Goal: Information Seeking & Learning: Learn about a topic

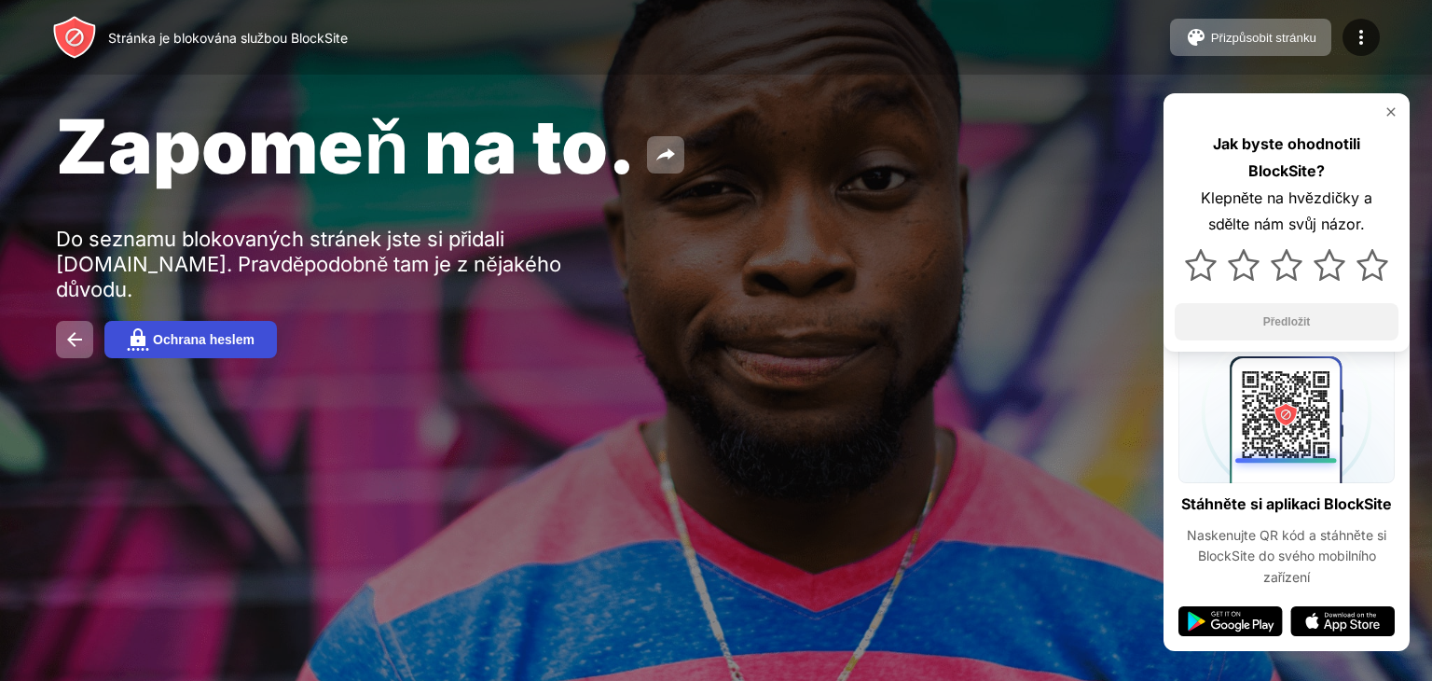
click at [211, 358] on button "Ochrana heslem" at bounding box center [190, 339] width 172 height 37
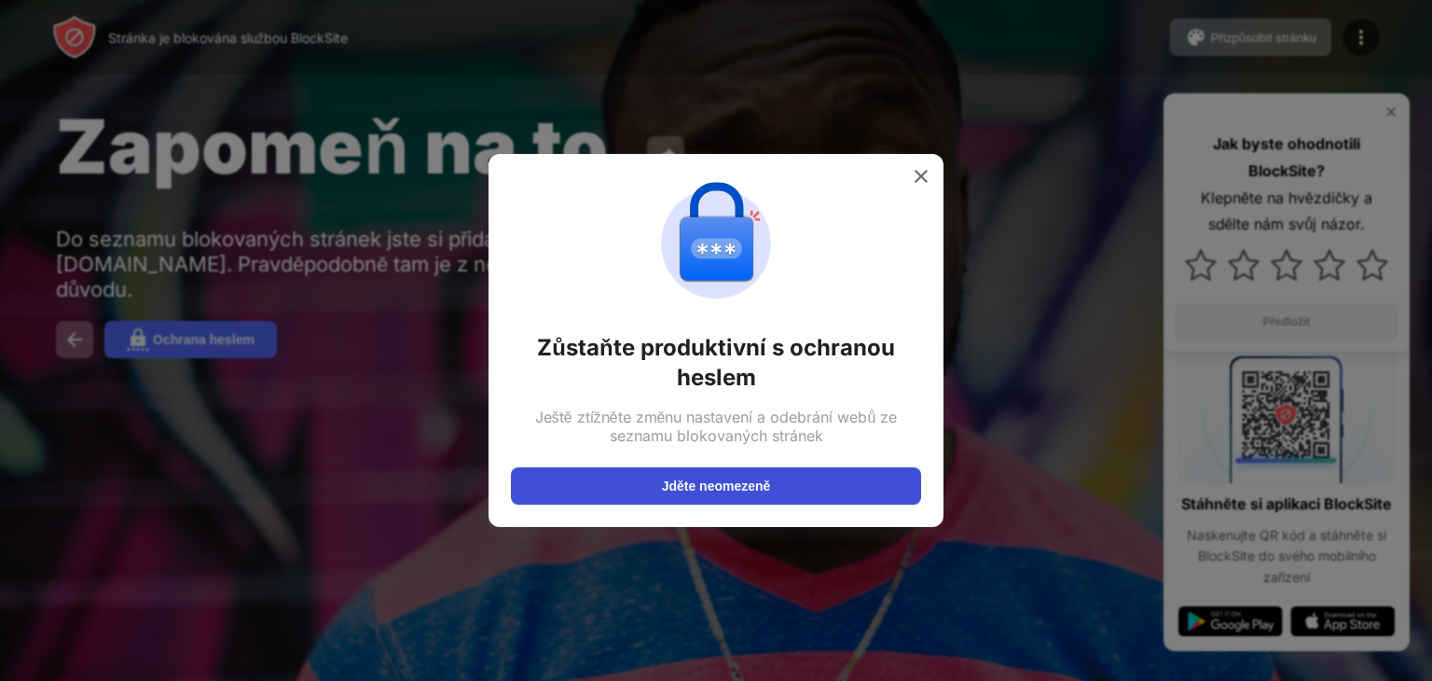
click at [667, 499] on button "Jděte neomezeně" at bounding box center [716, 485] width 410 height 37
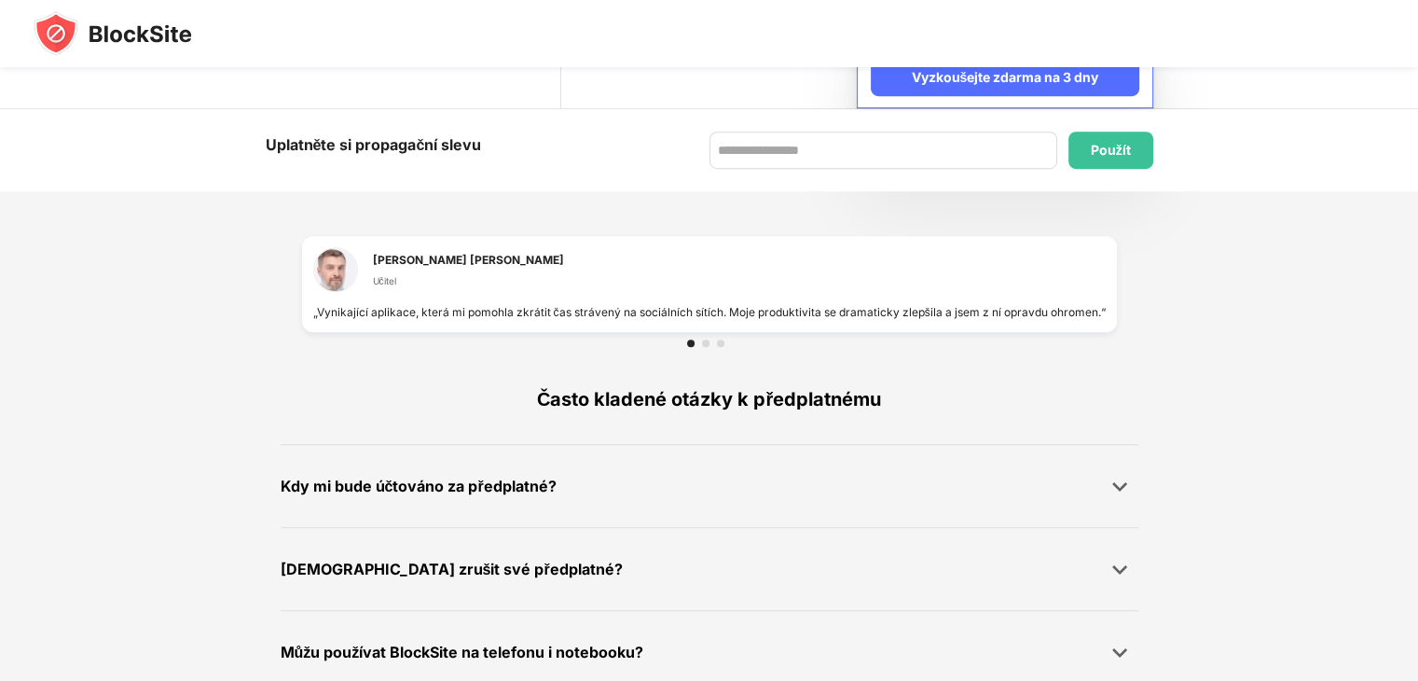
scroll to position [1244, 0]
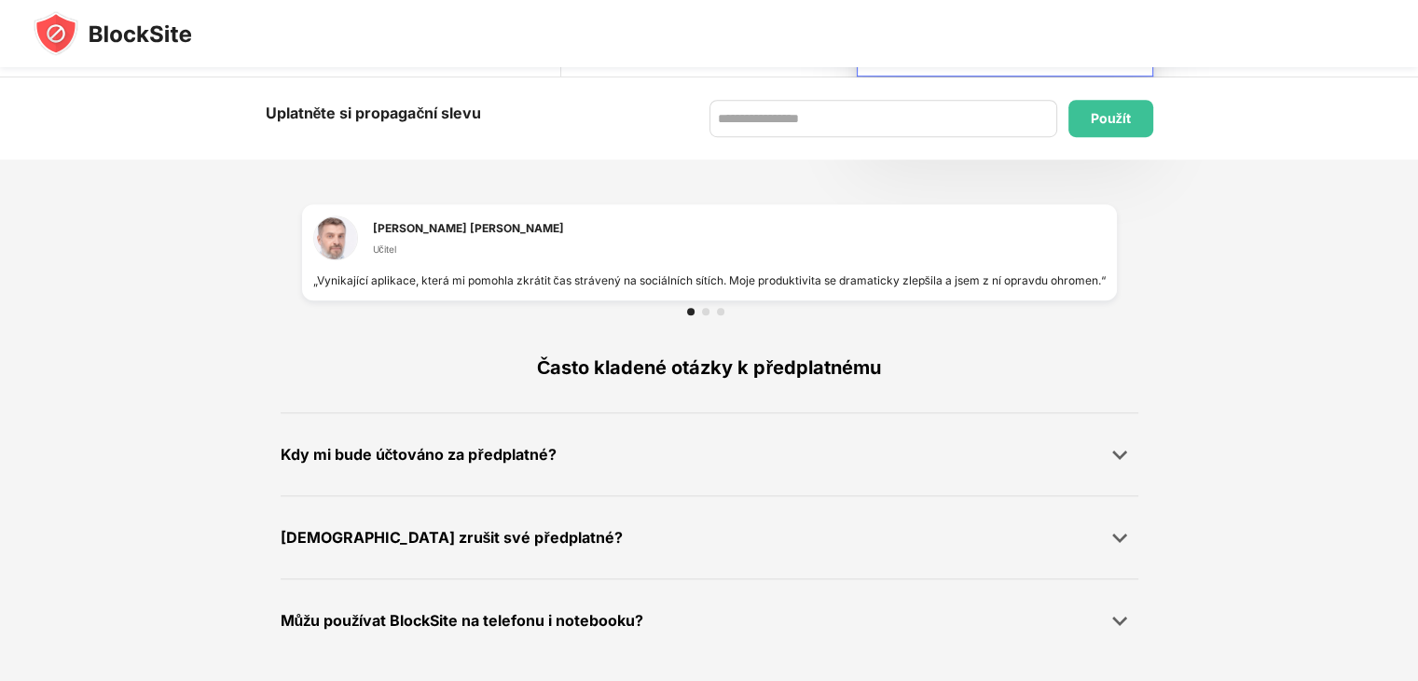
click at [418, 538] on font "Mohu zrušit své předplatné?" at bounding box center [452, 537] width 342 height 19
click at [1118, 530] on img at bounding box center [1119, 537] width 19 height 19
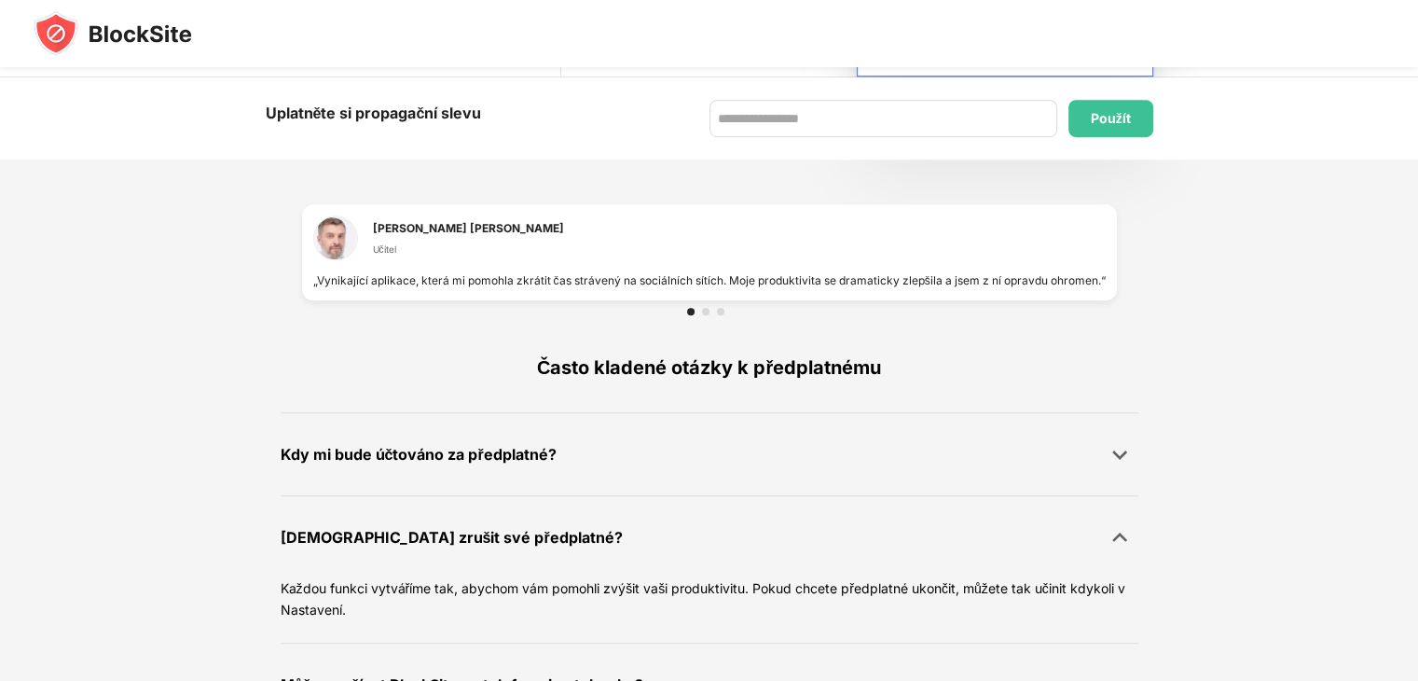
scroll to position [1308, 0]
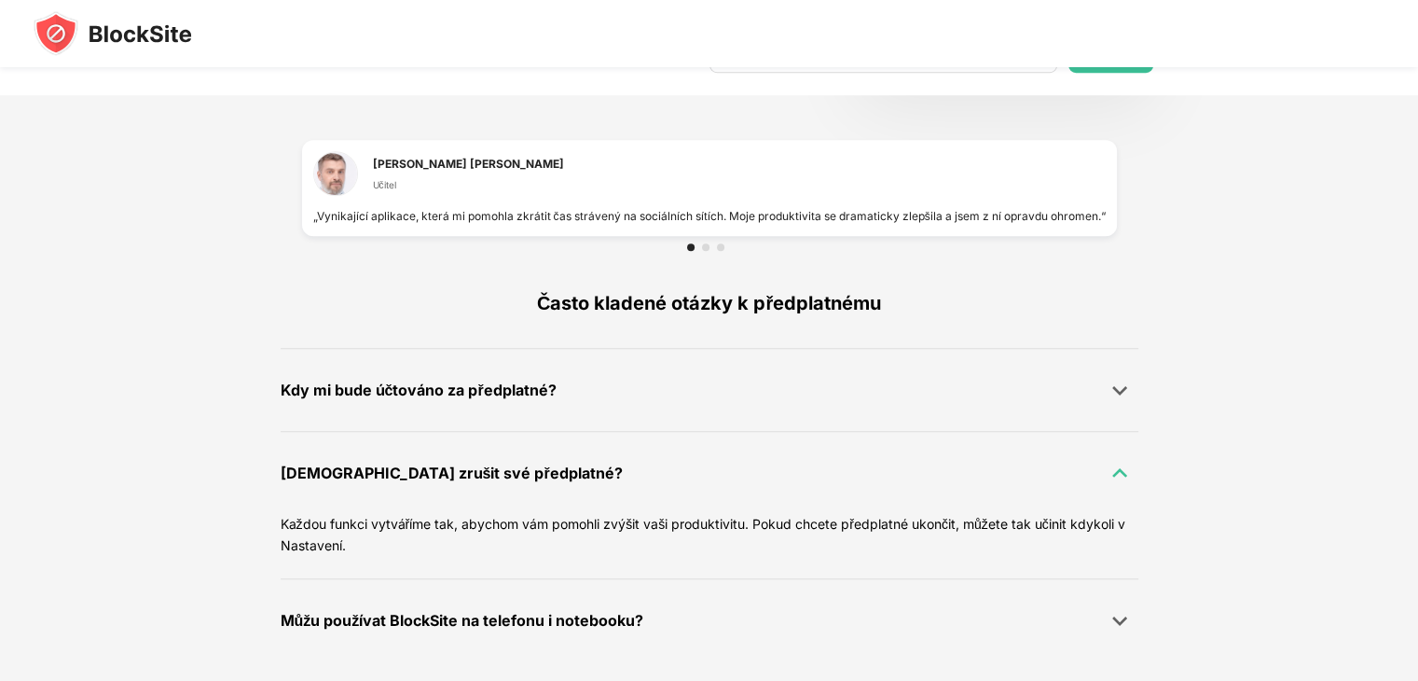
click at [1107, 466] on div at bounding box center [1119, 472] width 37 height 37
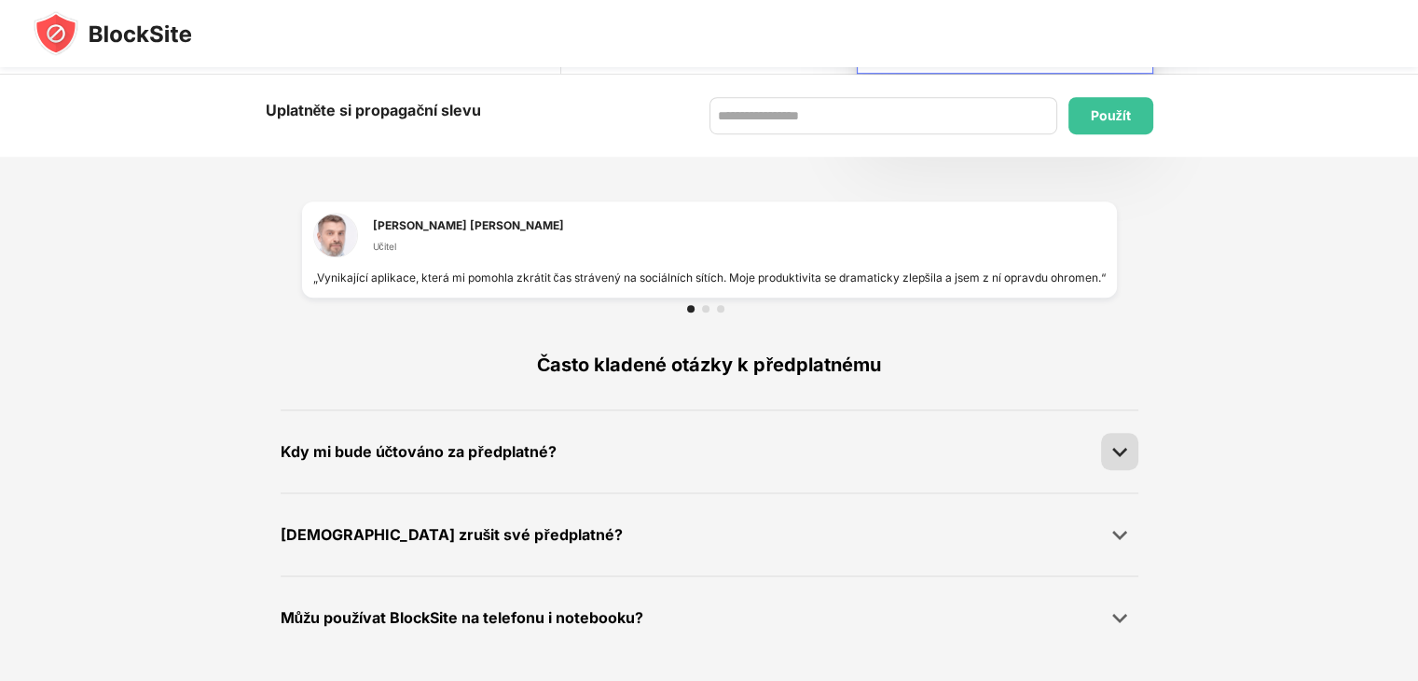
scroll to position [1244, 0]
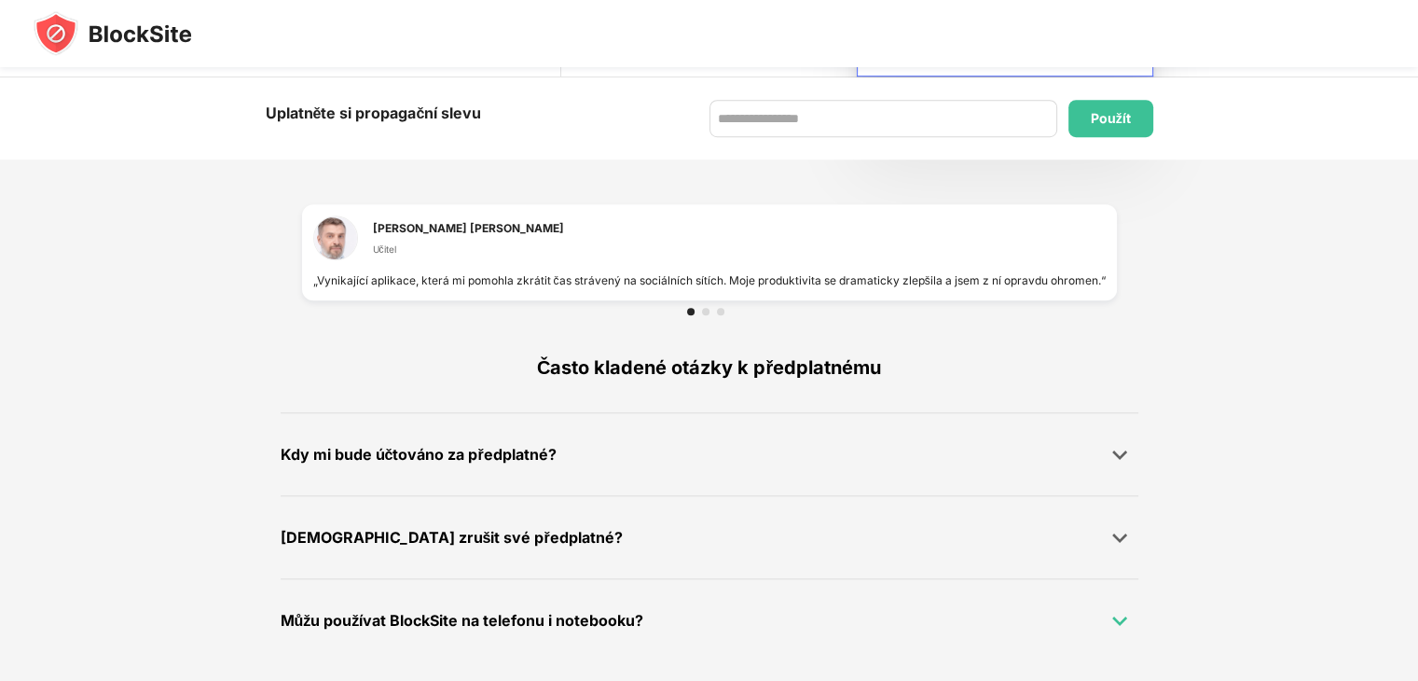
click at [1122, 615] on img at bounding box center [1119, 620] width 19 height 19
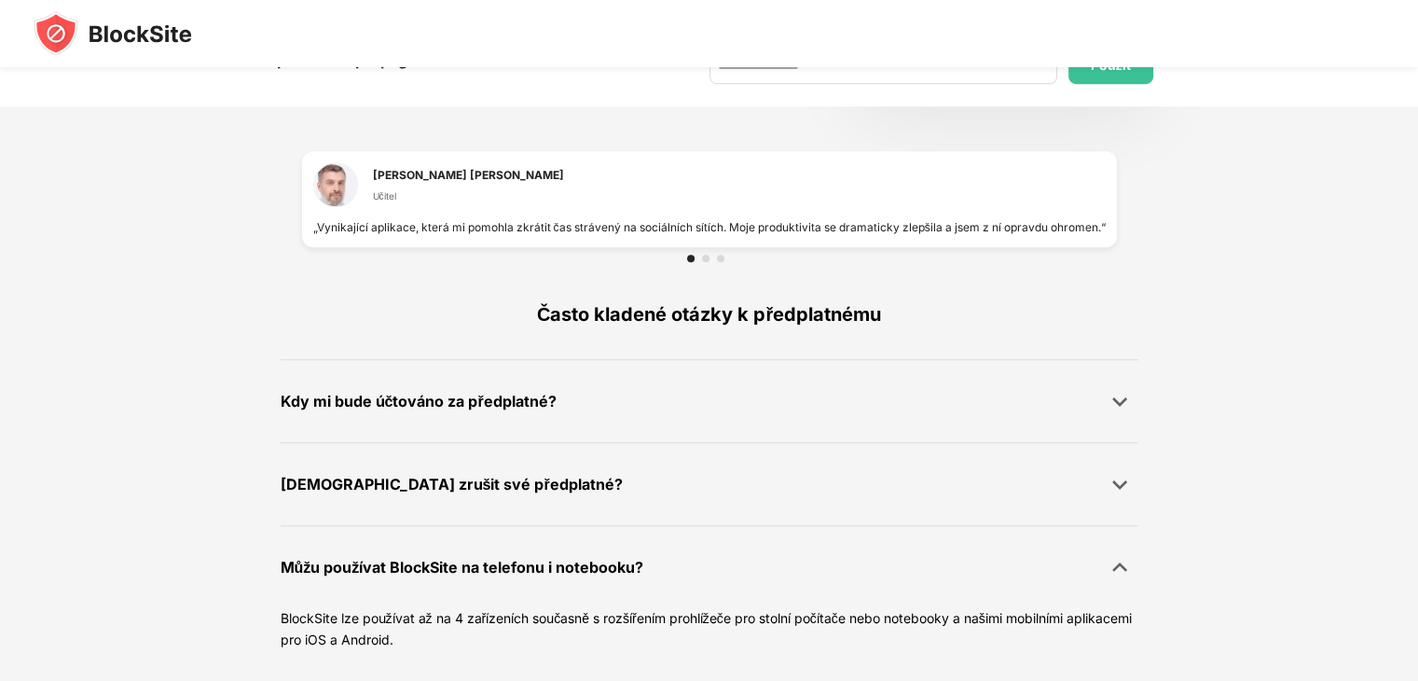
scroll to position [1308, 0]
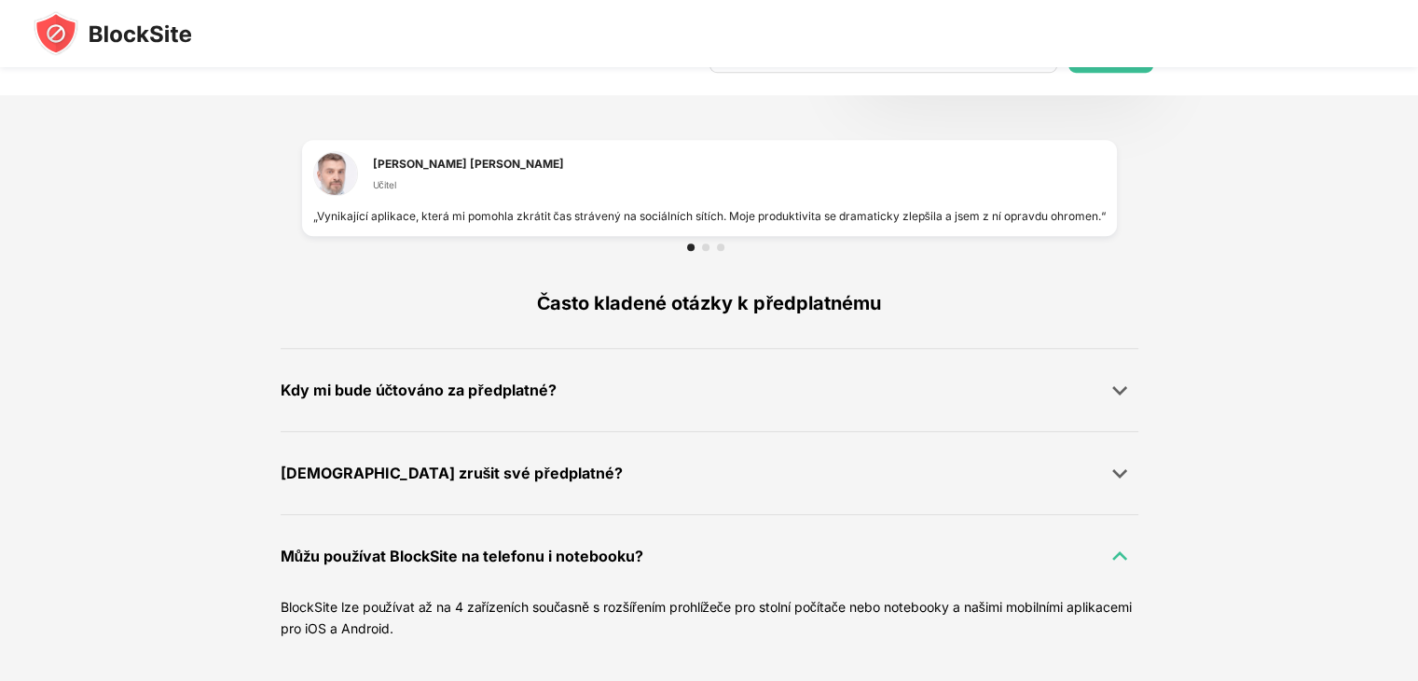
click at [1115, 558] on img at bounding box center [1119, 555] width 19 height 19
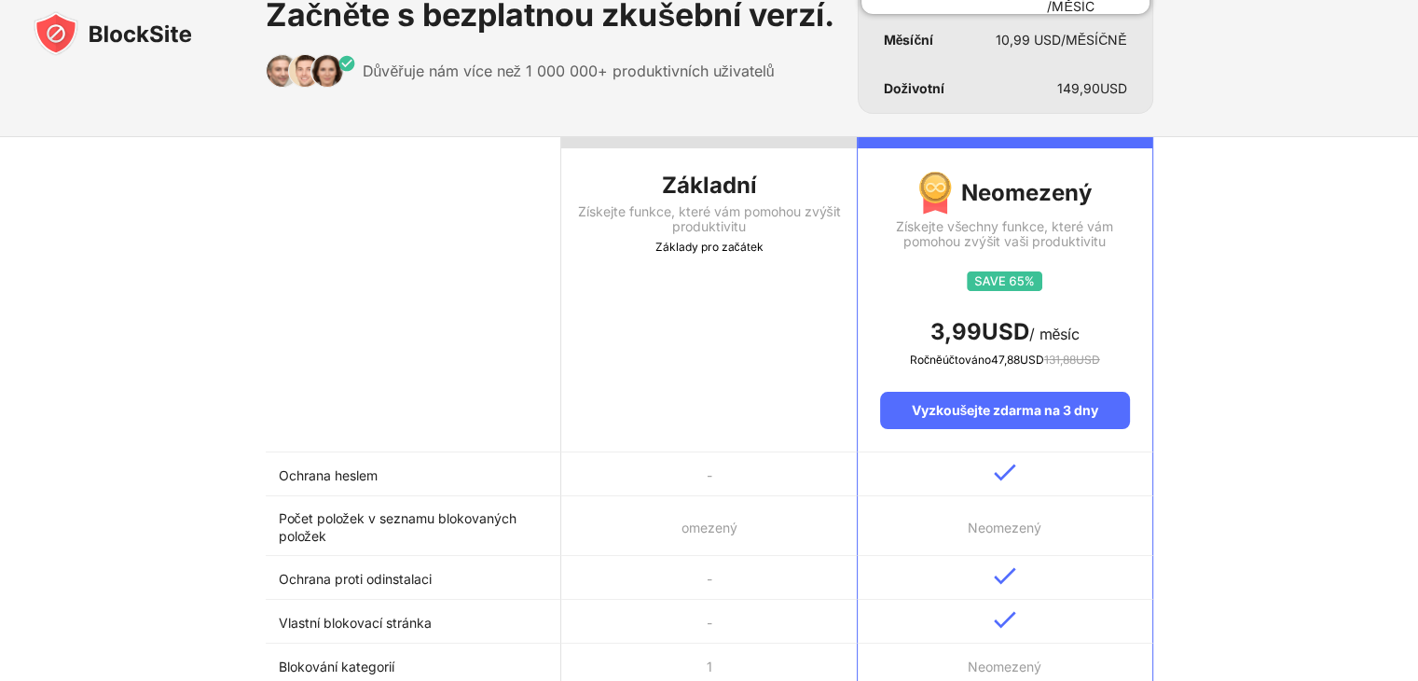
scroll to position [0, 0]
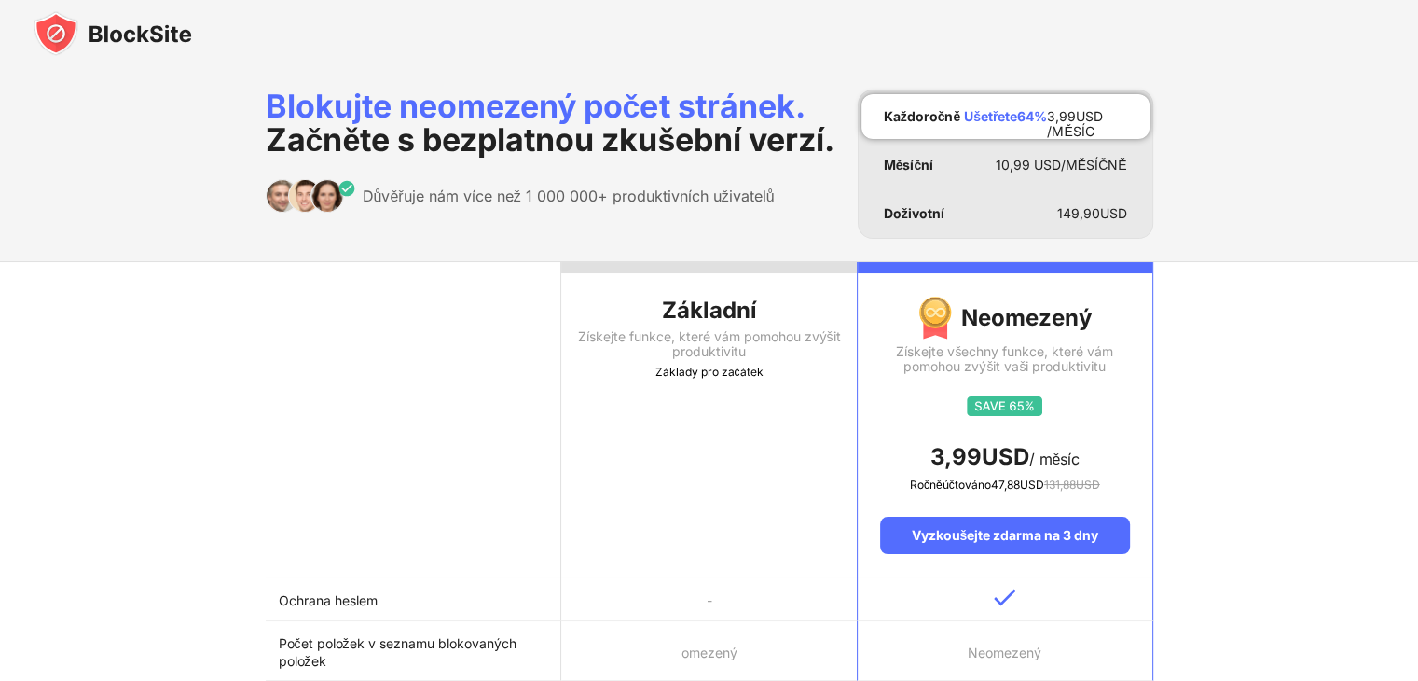
click at [110, 35] on img at bounding box center [113, 33] width 158 height 45
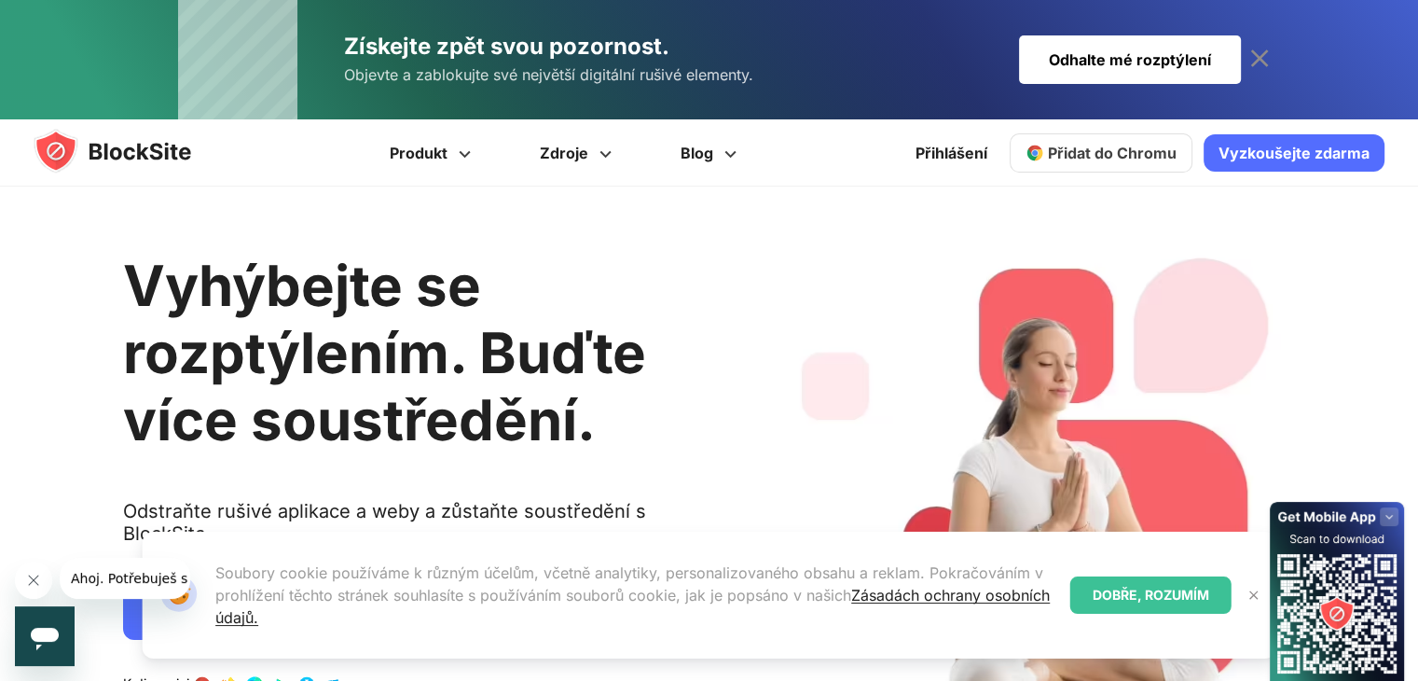
click at [527, 296] on h1 "Vyhýbejte se rozptýlením. Buďte více soustředění." at bounding box center [420, 352] width 595 height 201
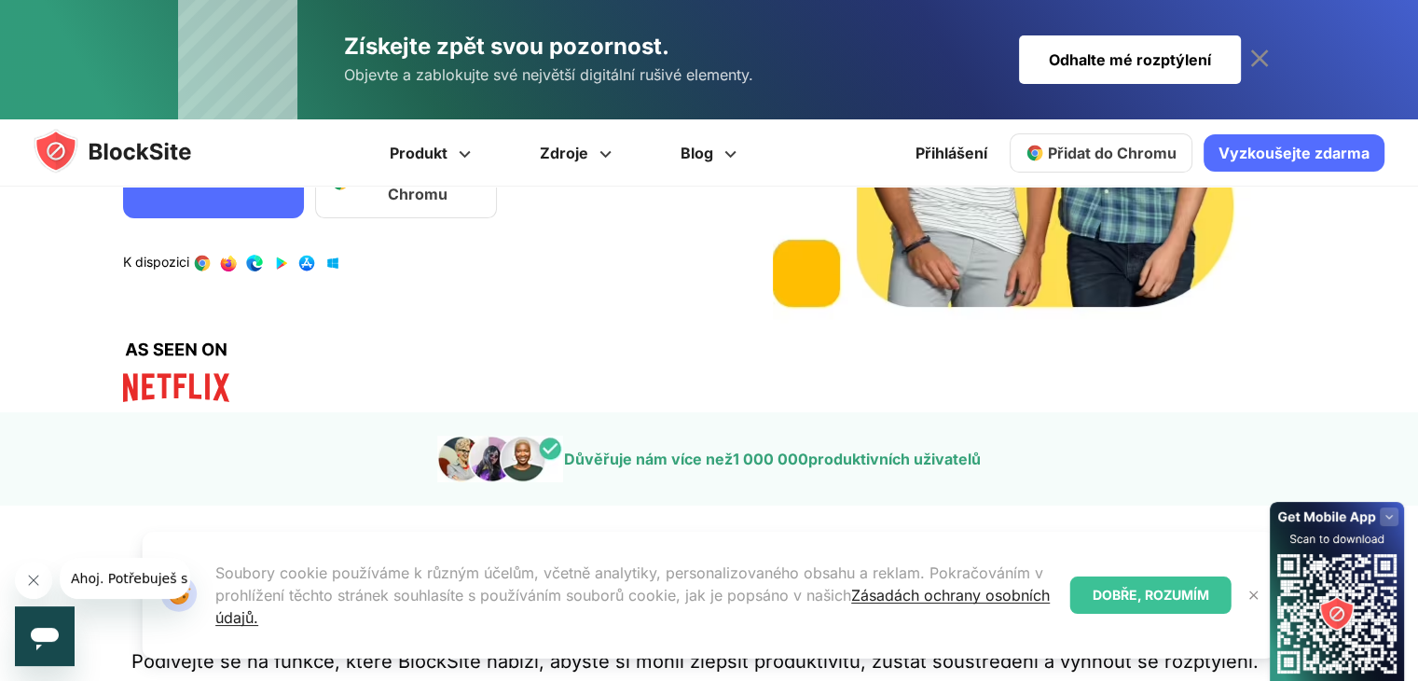
scroll to position [466, 0]
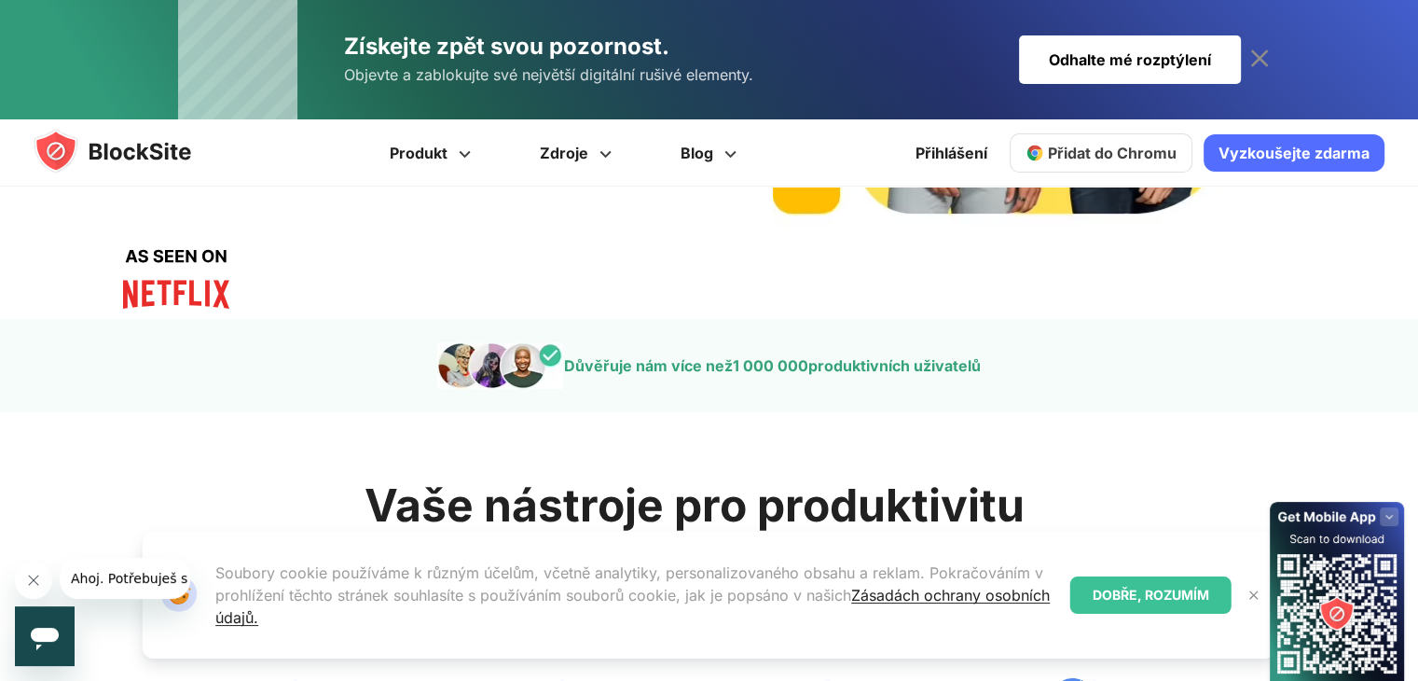
click at [1193, 589] on font "DOBŘE, ROZUMÍM" at bounding box center [1151, 594] width 117 height 16
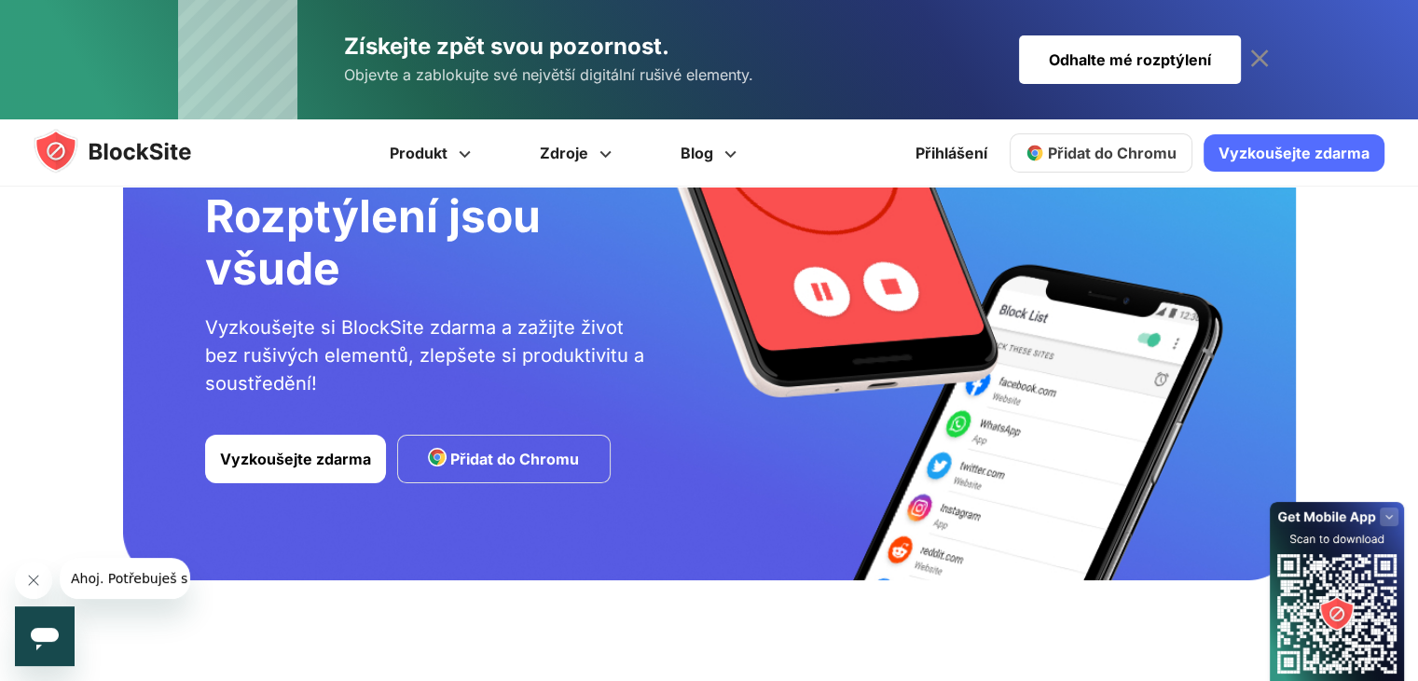
scroll to position [4038, 0]
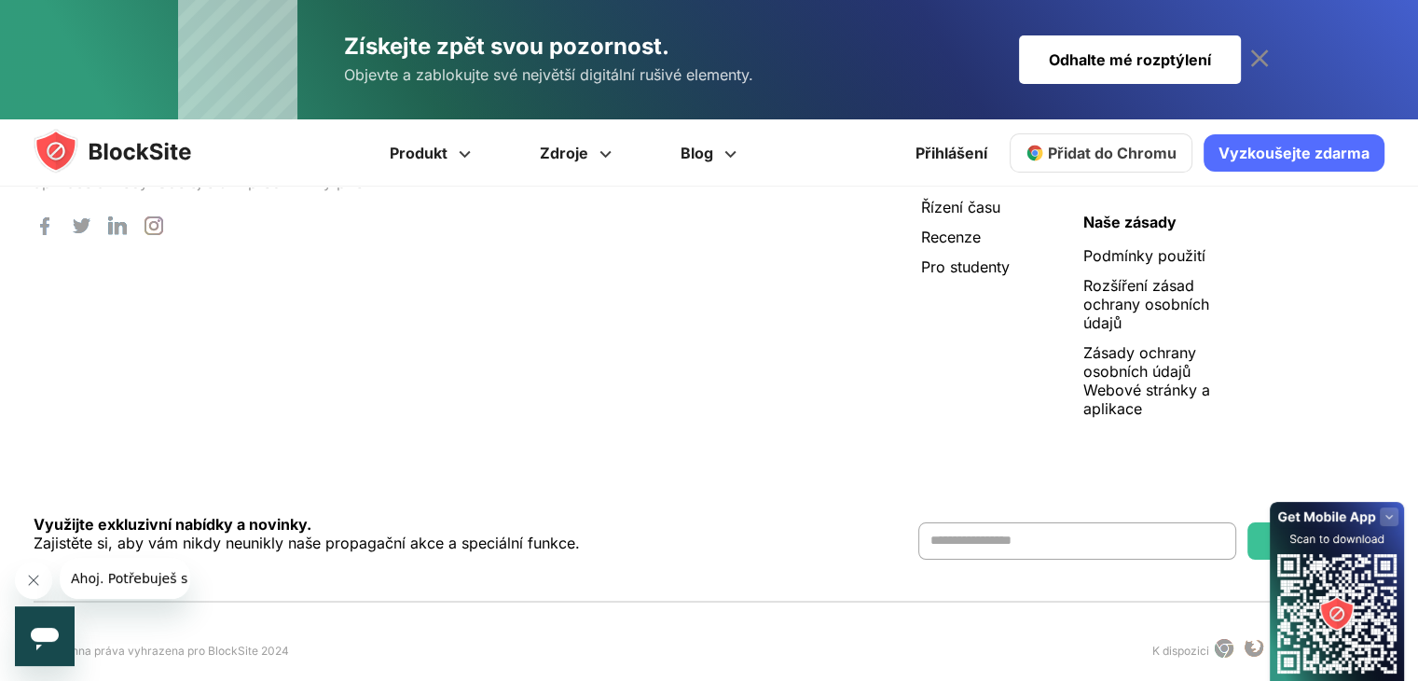
click at [1388, 526] on g at bounding box center [1337, 591] width 134 height 179
click at [1387, 517] on rect at bounding box center [1389, 516] width 19 height 19
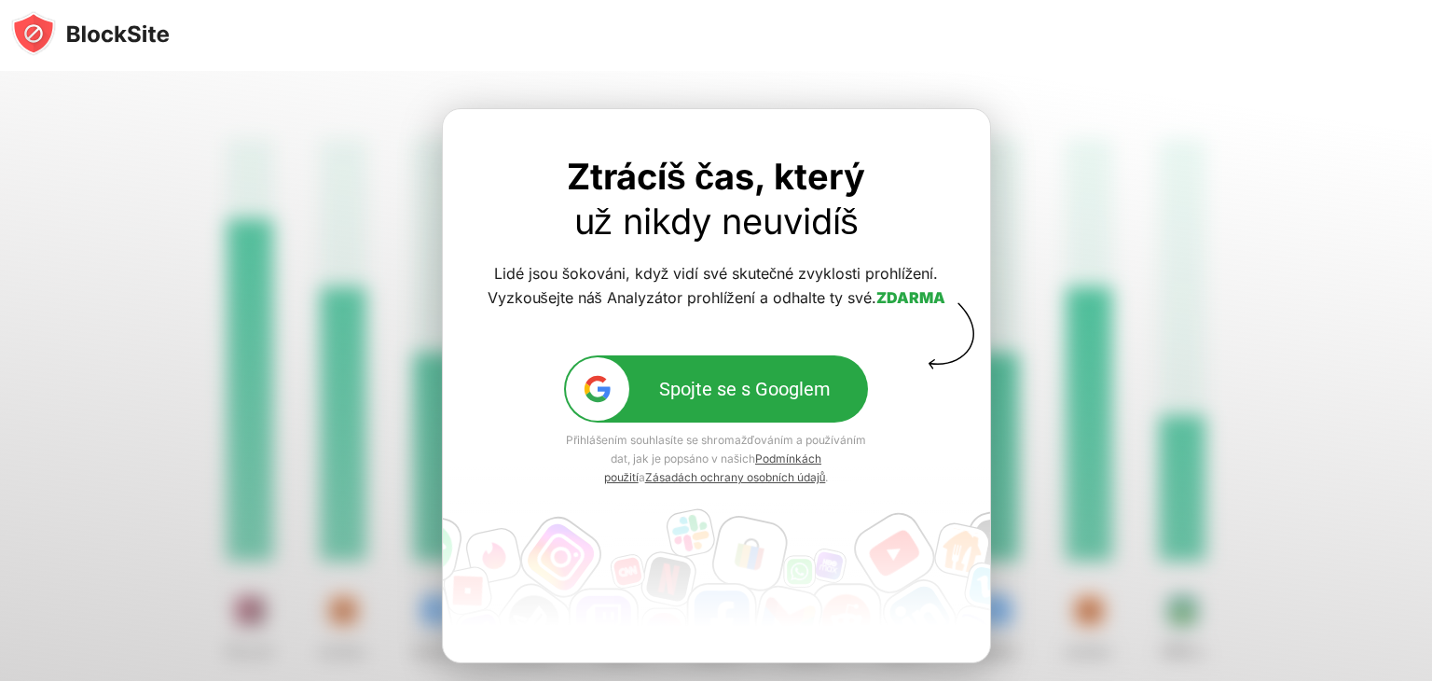
click at [694, 381] on font "Spojte se s Googlem" at bounding box center [745, 389] width 172 height 22
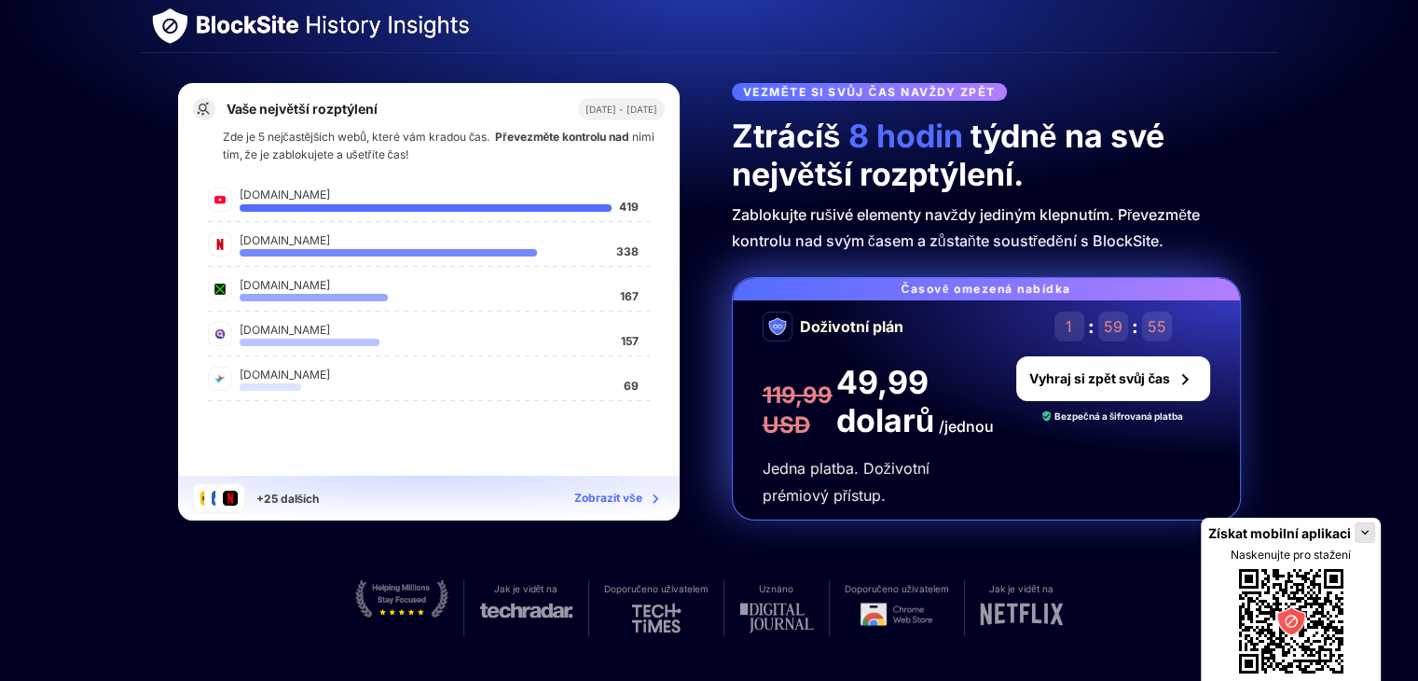
scroll to position [280, 0]
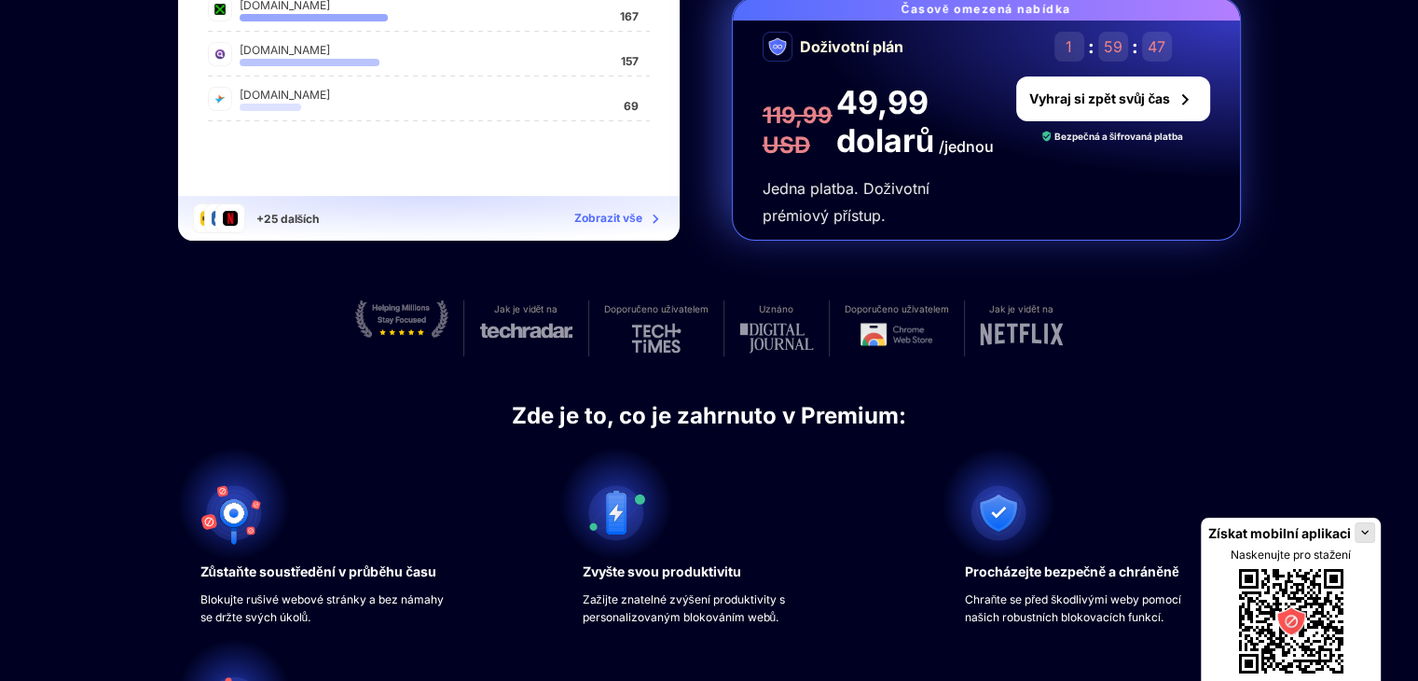
click at [911, 326] on img at bounding box center [896, 334] width 72 height 23
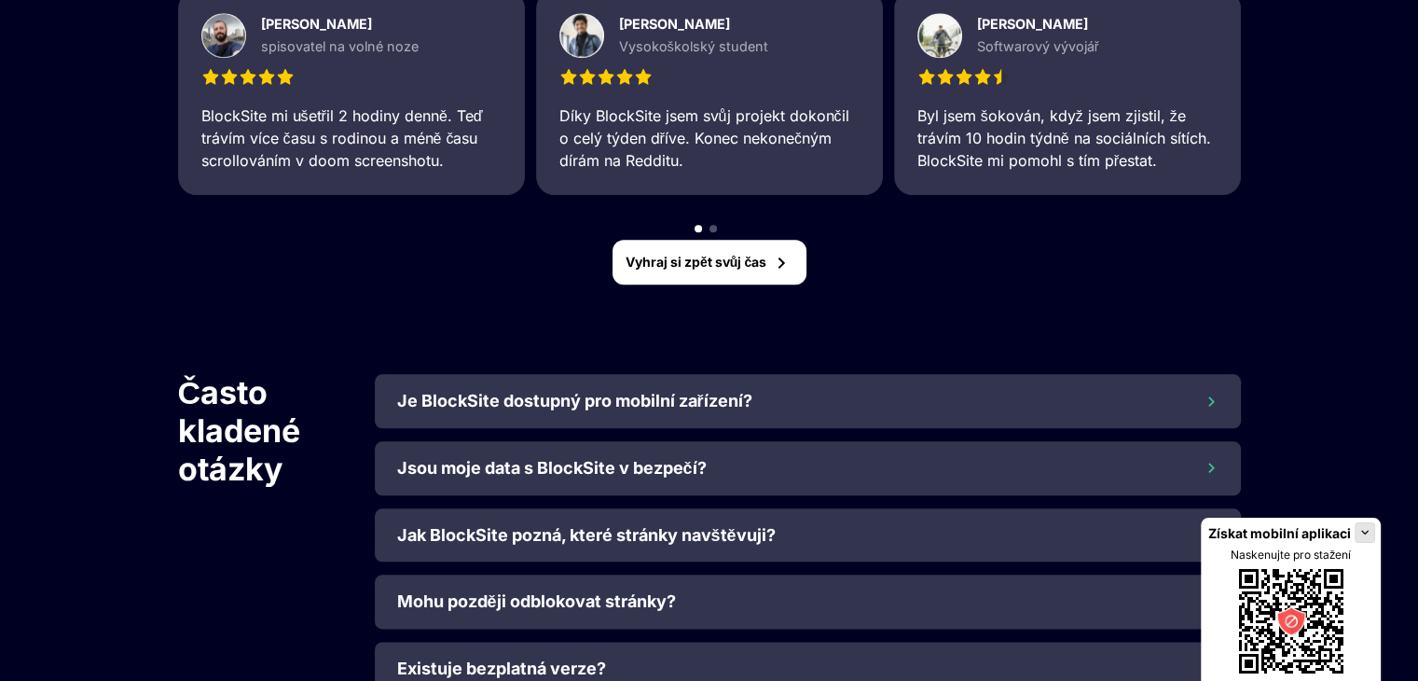
scroll to position [2097, 0]
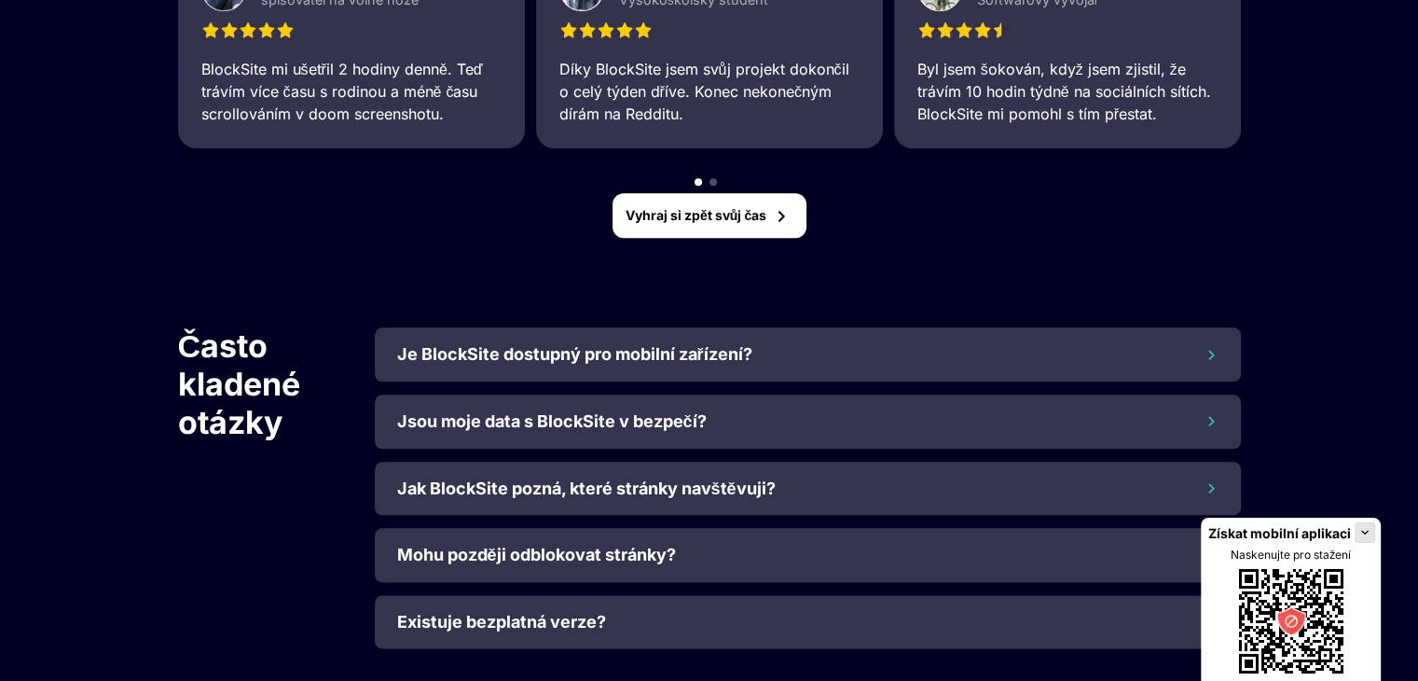
click at [1212, 416] on img at bounding box center [1211, 421] width 16 height 15
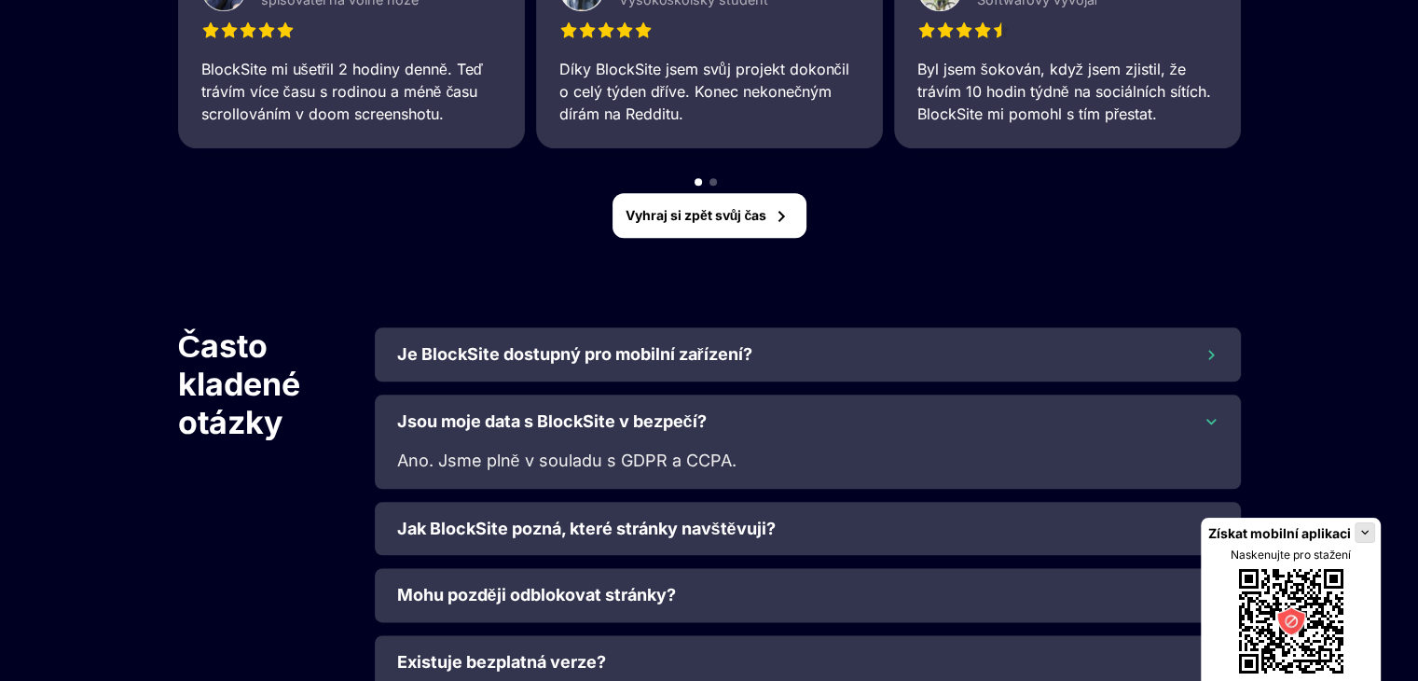
click at [1212, 416] on img at bounding box center [1210, 421] width 15 height 16
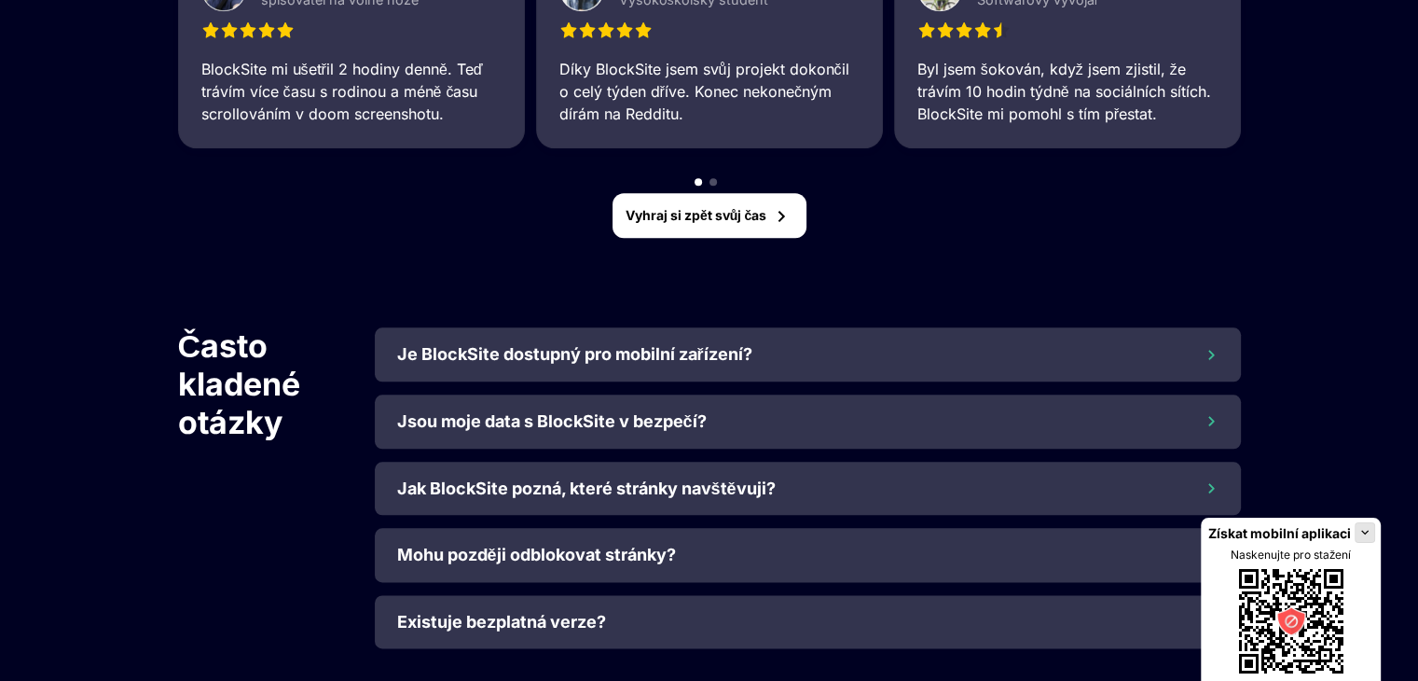
click at [1368, 530] on img at bounding box center [1364, 532] width 15 height 15
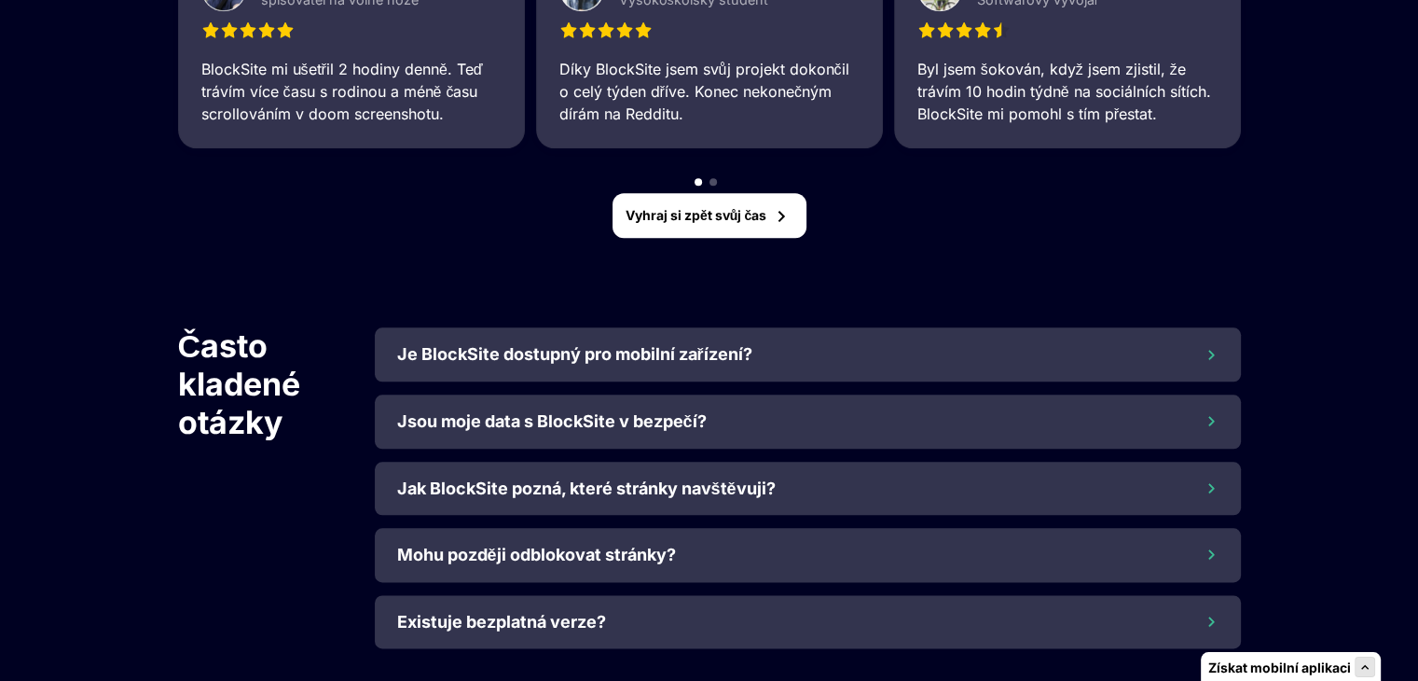
click at [1201, 488] on div "Jak BlockSite pozná, které stránky navštěvuji?" at bounding box center [807, 488] width 821 height 21
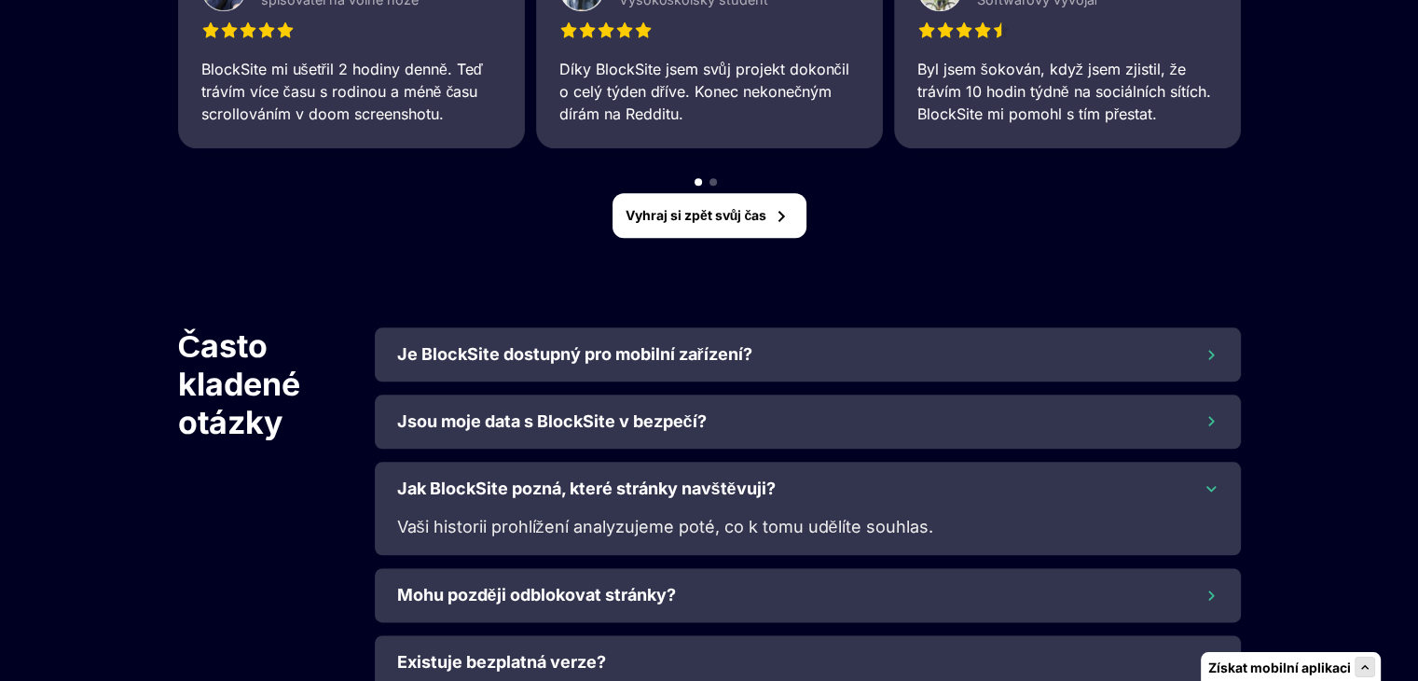
click at [1201, 489] on div "Jak BlockSite pozná, které stránky navštěvuji?" at bounding box center [807, 488] width 821 height 21
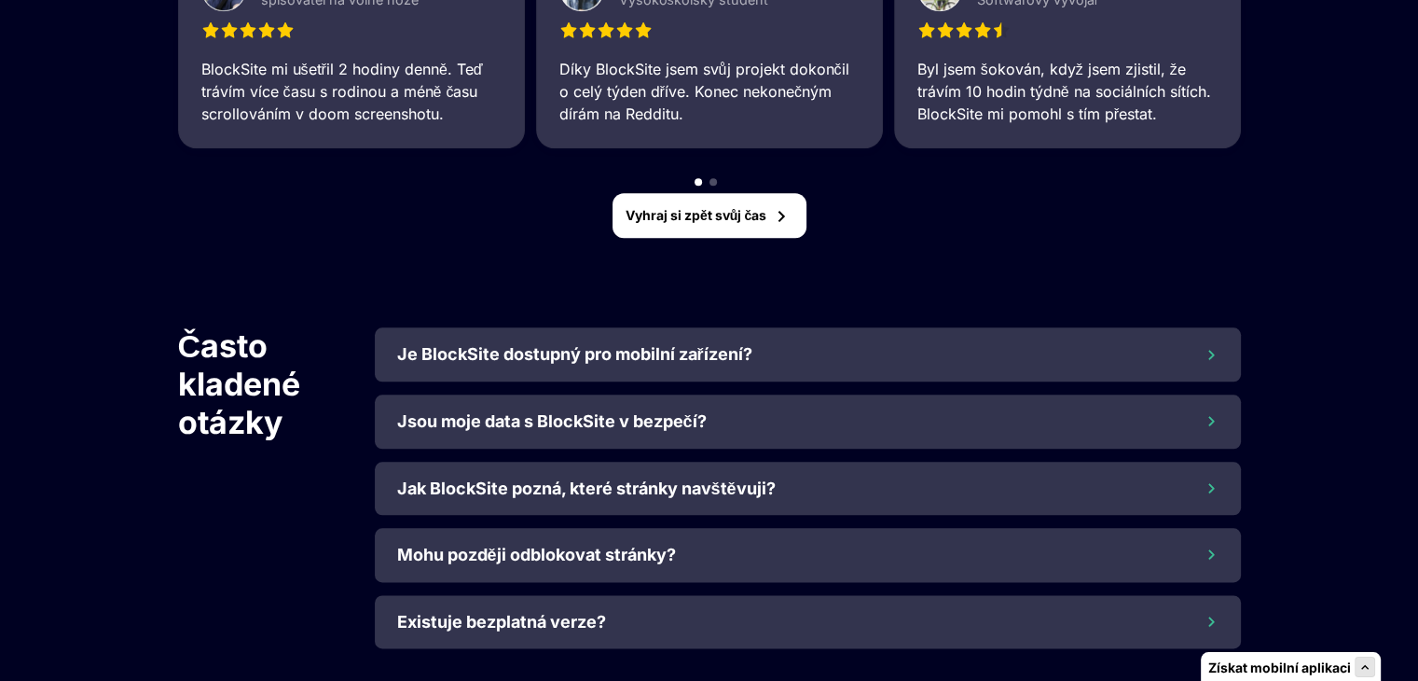
click at [1207, 553] on img at bounding box center [1211, 554] width 16 height 15
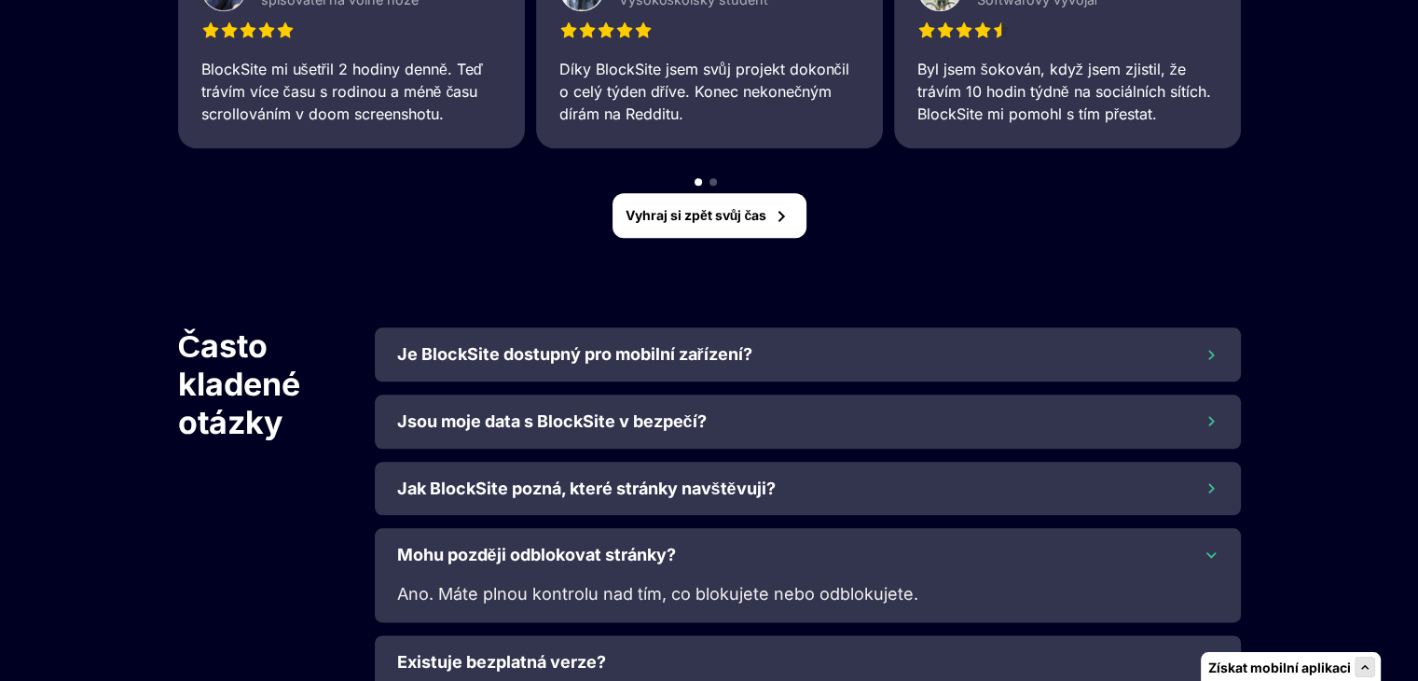
click at [1206, 553] on img at bounding box center [1210, 554] width 15 height 16
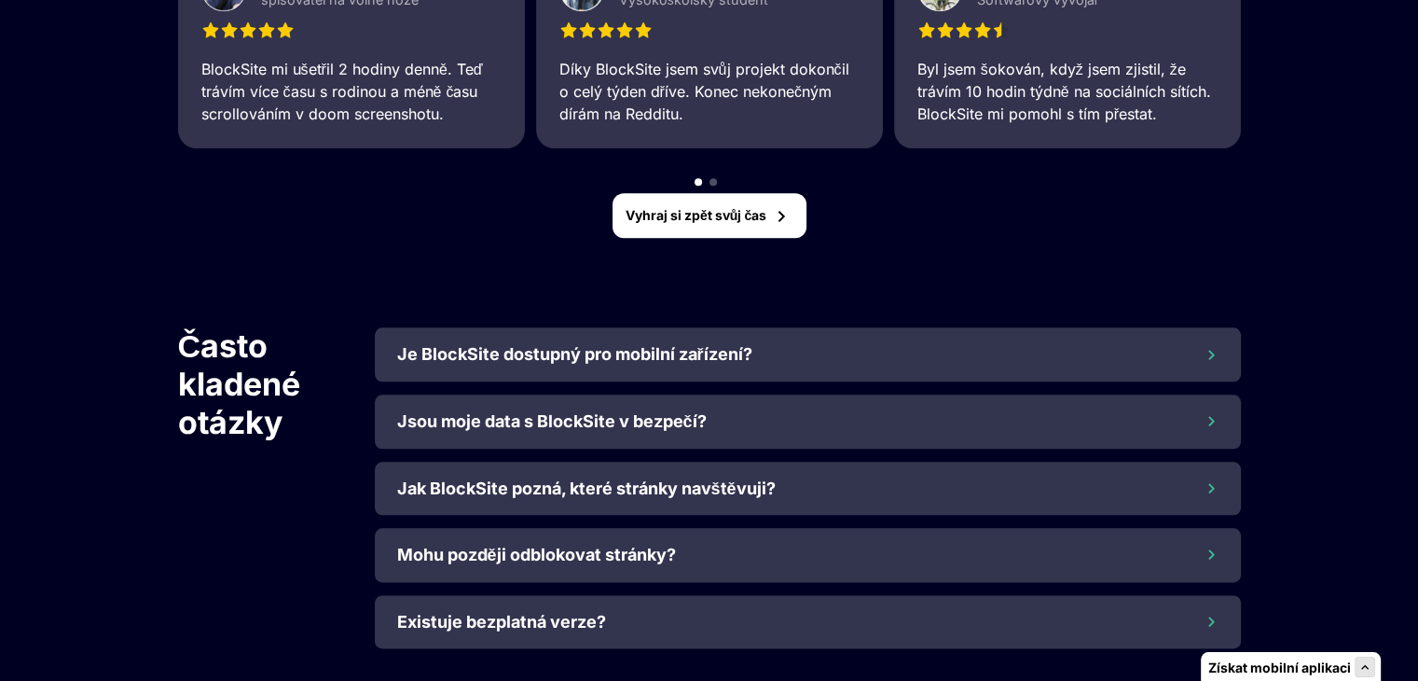
click at [1213, 616] on img at bounding box center [1211, 621] width 16 height 15
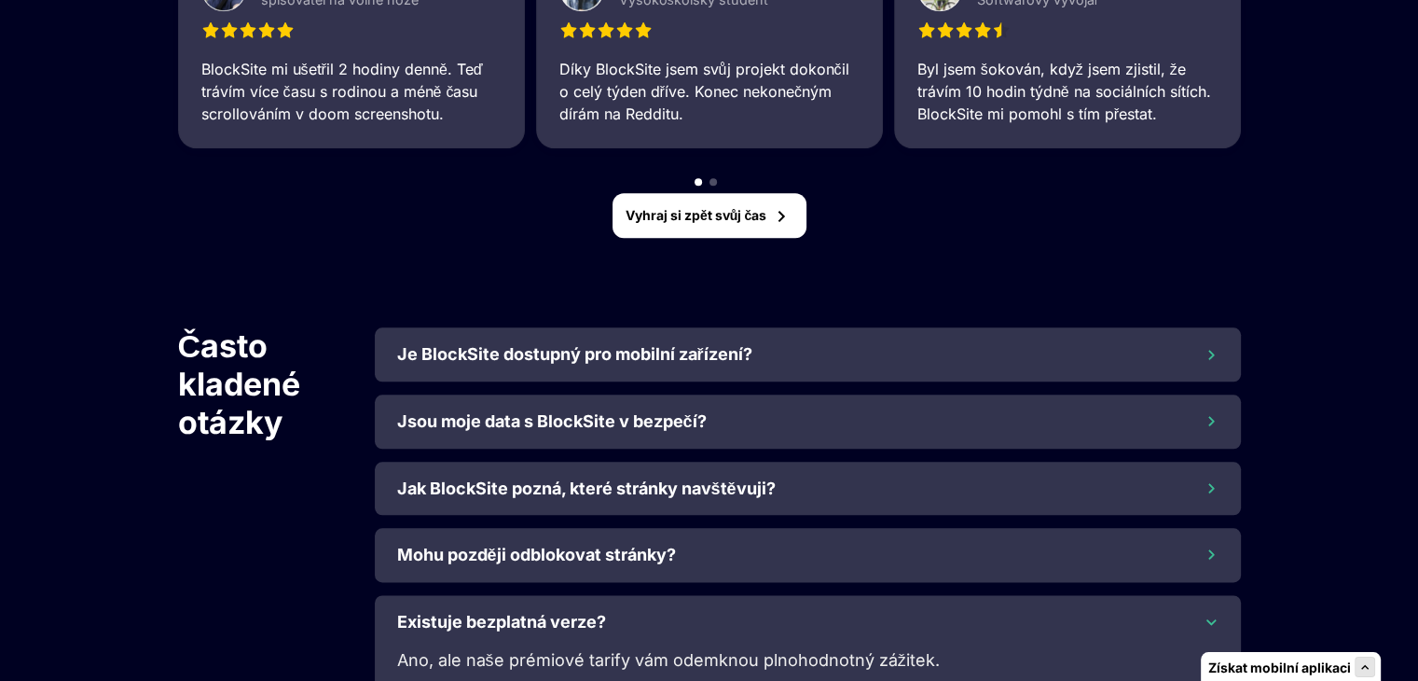
click at [1211, 605] on div "Existuje bezplatná verze? Ano, ale naše prémiové tarify vám odemknou plnohodnot…" at bounding box center [808, 642] width 866 height 94
click at [1208, 619] on img at bounding box center [1210, 621] width 15 height 16
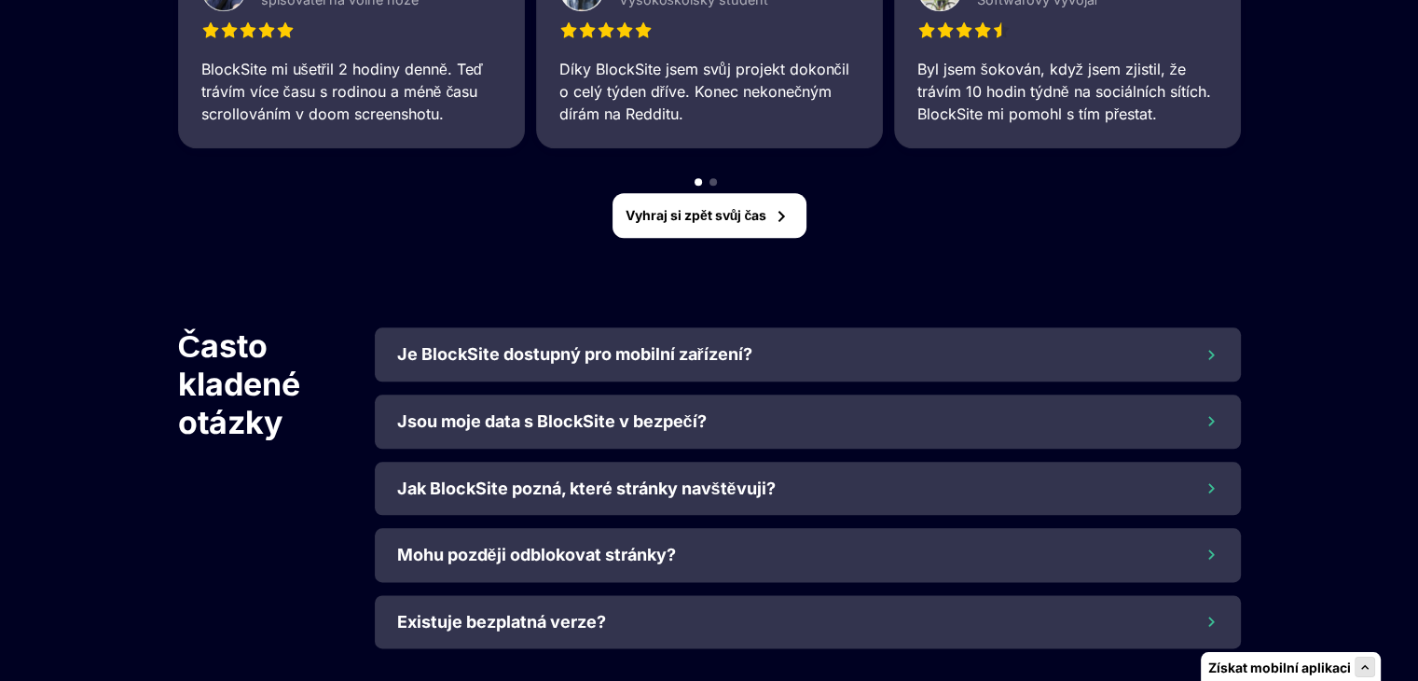
click at [1234, 663] on font "Získat mobilní aplikaci" at bounding box center [1279, 667] width 143 height 16
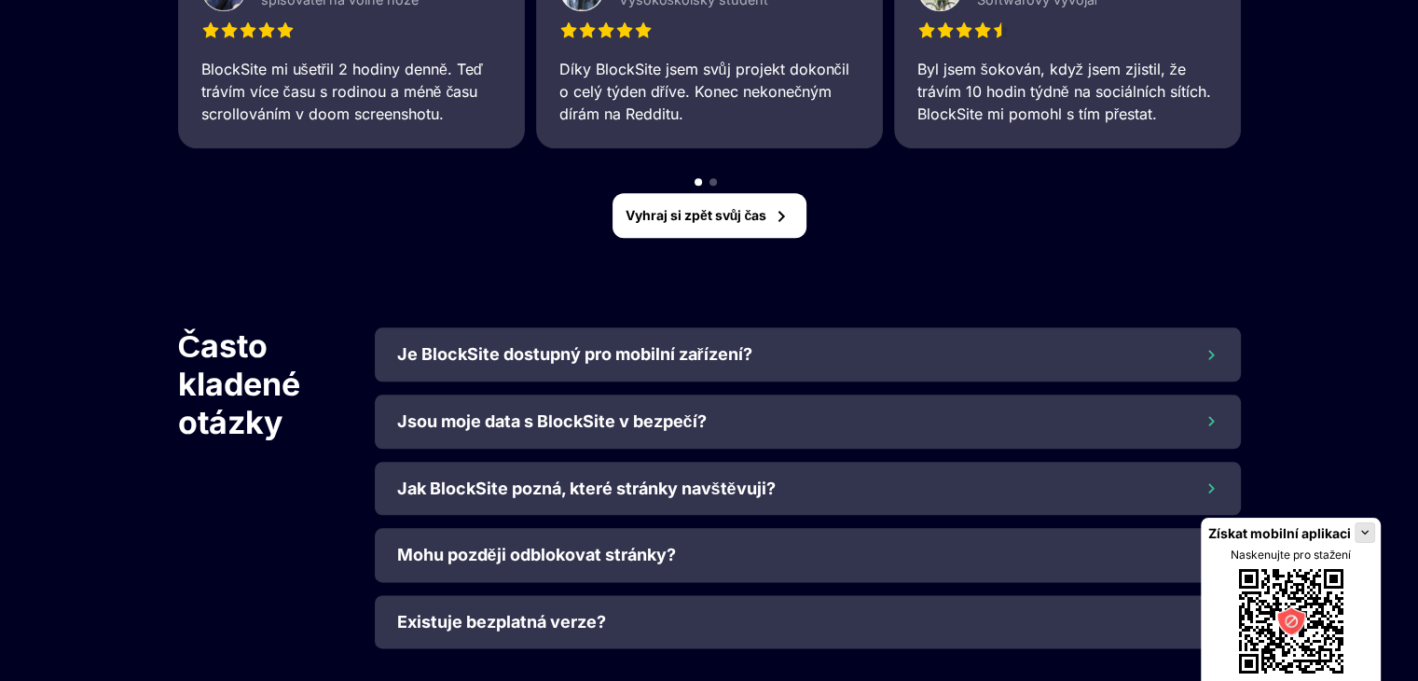
click at [1368, 534] on img at bounding box center [1364, 532] width 15 height 15
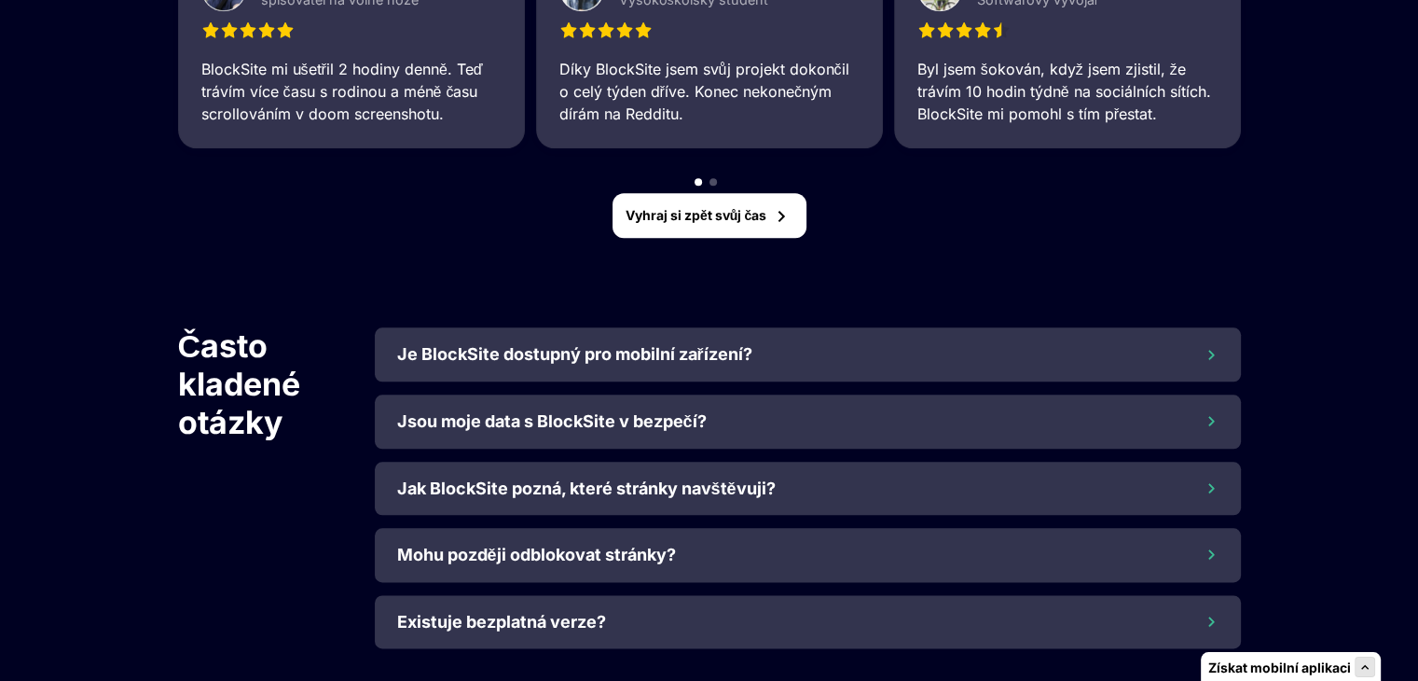
click at [725, 223] on div "Vyhraj si zpět svůj čas" at bounding box center [709, 215] width 194 height 45
